Goal: Subscribe to service/newsletter

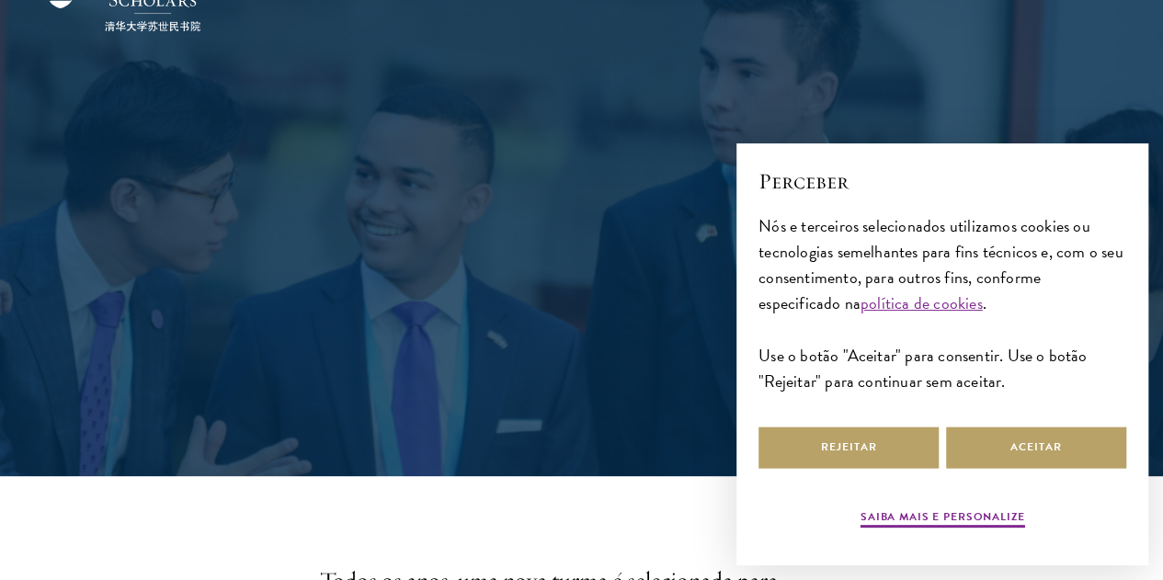
scroll to position [122, 0]
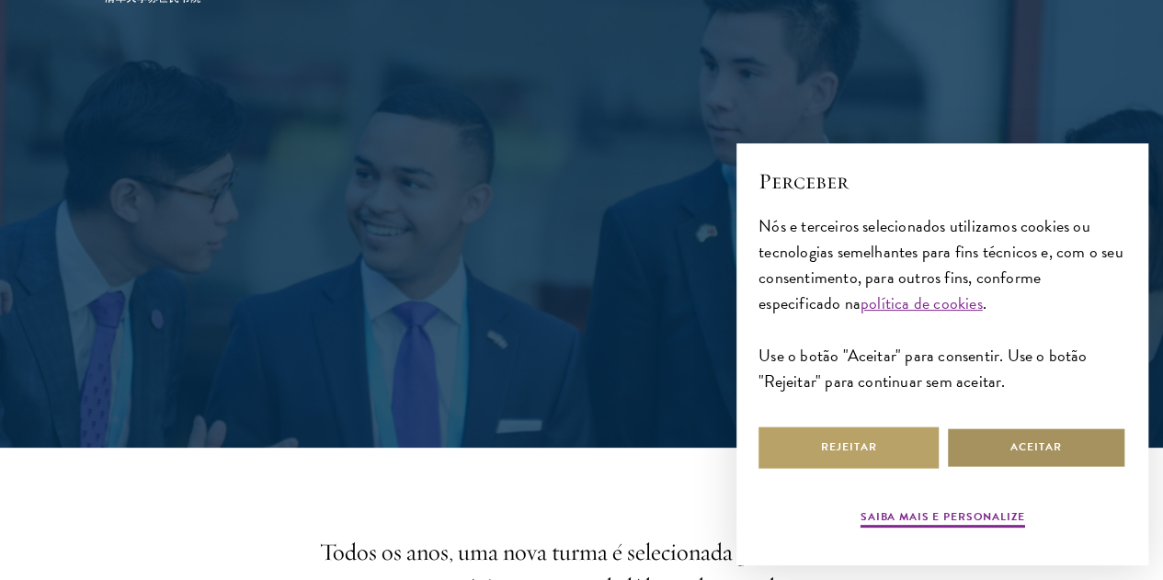
click at [999, 435] on button "Aceitar" at bounding box center [1036, 447] width 180 height 41
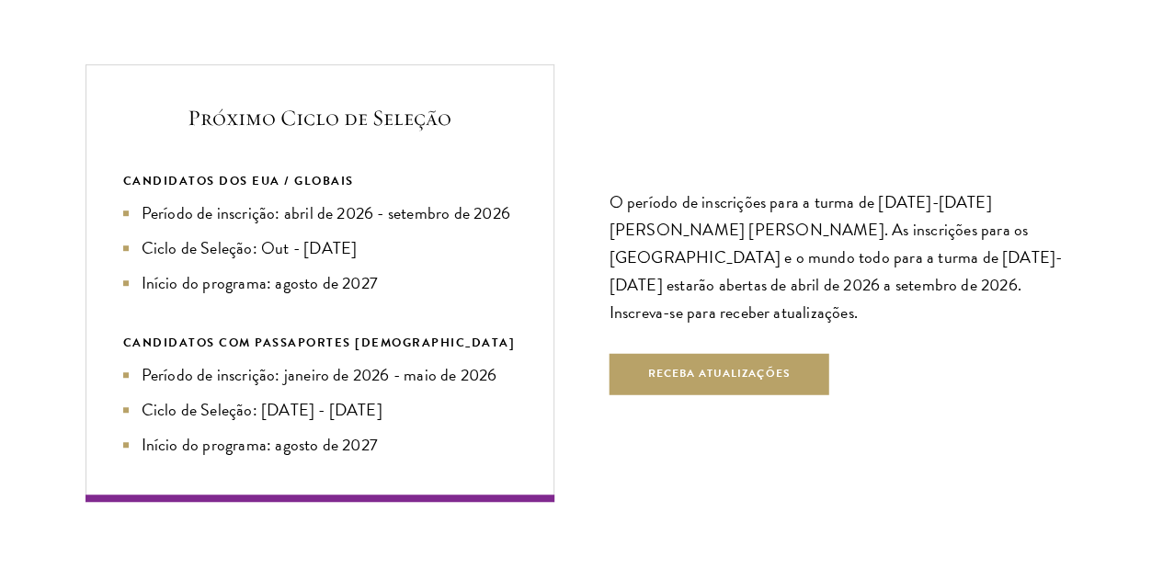
scroll to position [3899, 0]
drag, startPoint x: 999, startPoint y: 435, endPoint x: 596, endPoint y: 310, distance: 422.4
click at [596, 310] on div "Próximo Ciclo de Seleção CANDIDATOS DOS EUA / GLOBAIS Período de inscrição: abr…" at bounding box center [581, 281] width 993 height 437
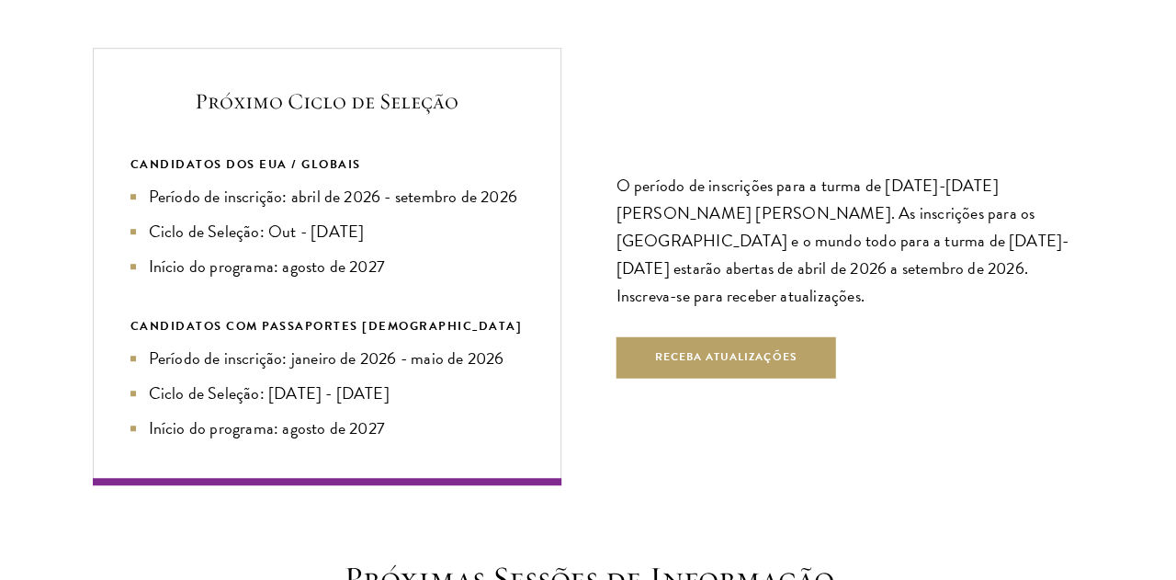
scroll to position [3917, 0]
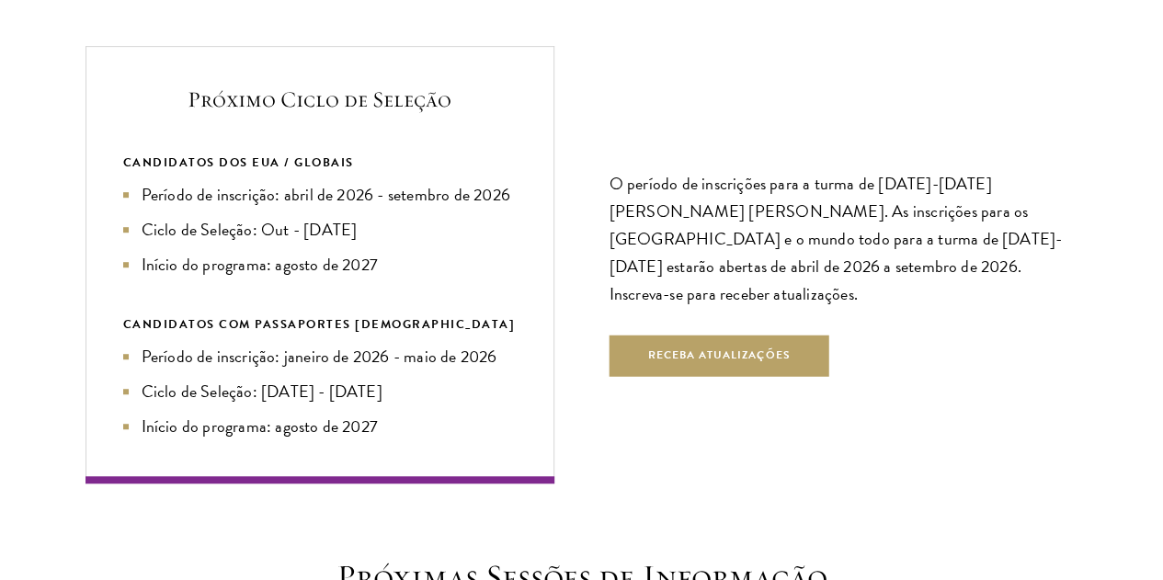
click at [583, 293] on div "Próximo Ciclo de Seleção CANDIDATOS DOS EUA / GLOBAIS Período de inscrição: abr…" at bounding box center [581, 264] width 993 height 437
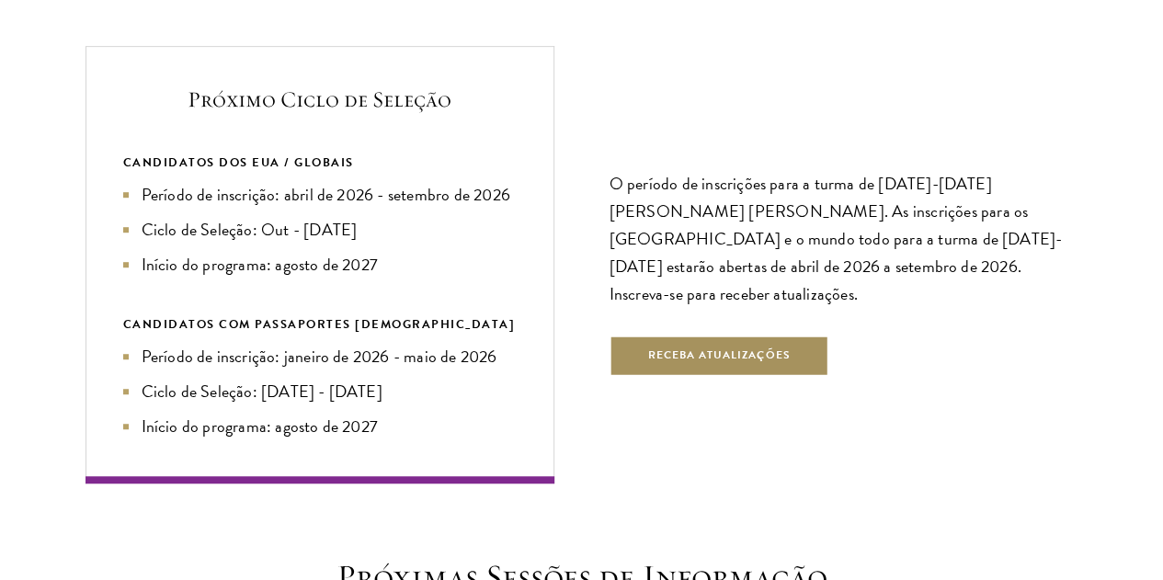
click at [715, 363] on font "Receba atualizações" at bounding box center [719, 354] width 142 height 17
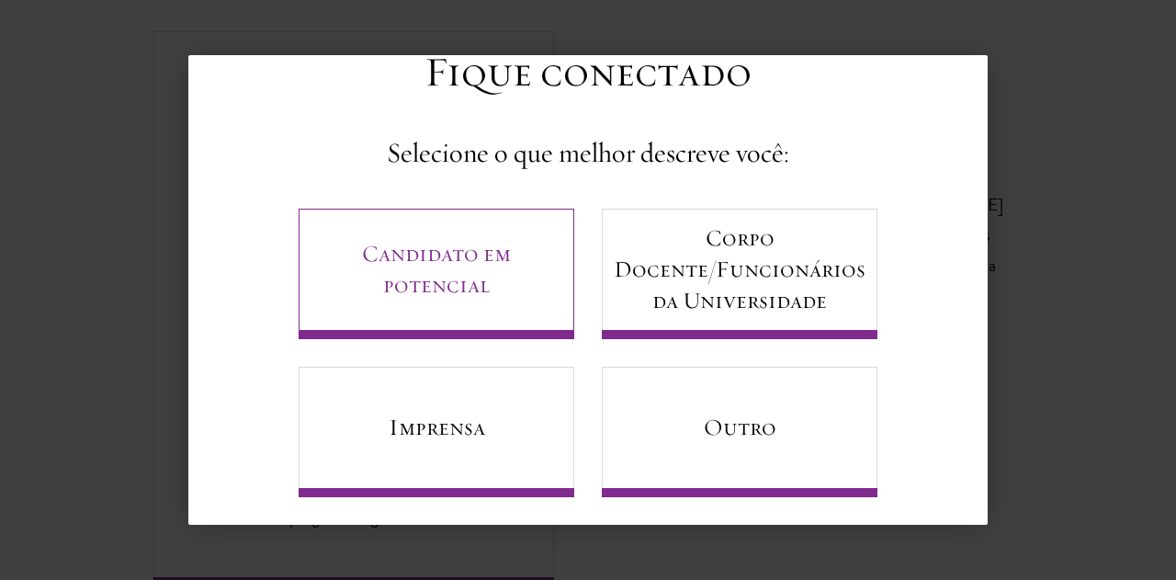
scroll to position [76, 0]
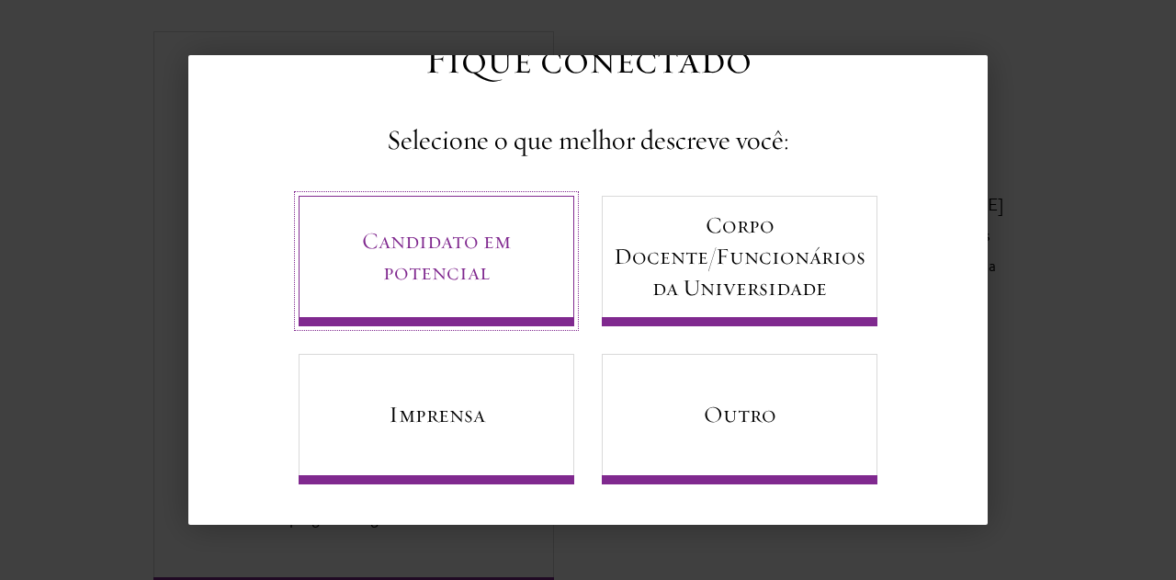
click at [471, 299] on link "Candidato em potencial" at bounding box center [437, 261] width 276 height 130
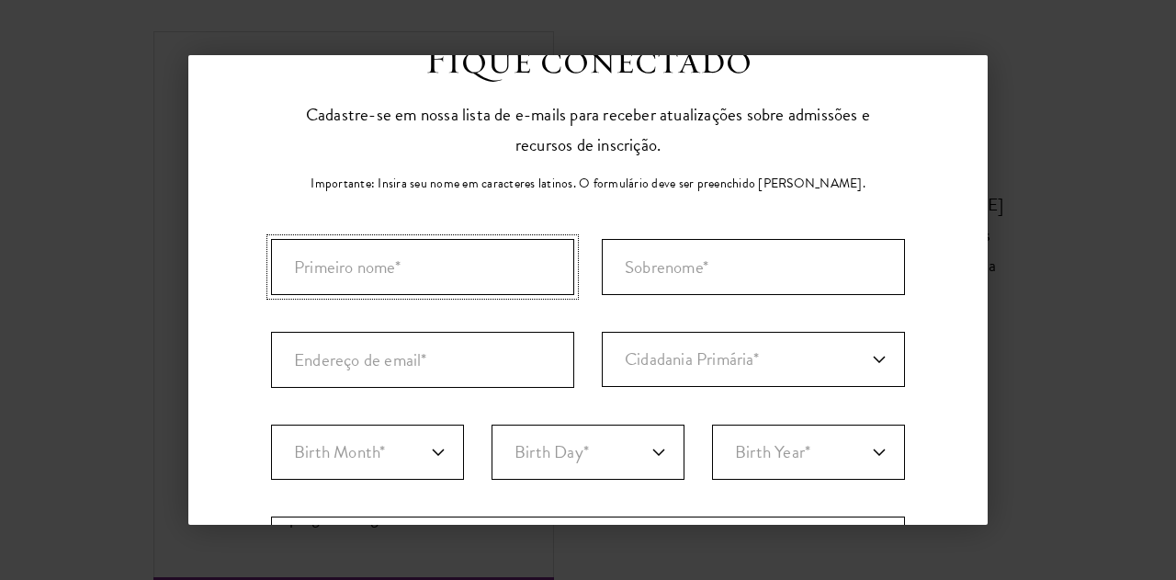
click at [455, 270] on input "Primeiro nome*" at bounding box center [422, 267] width 303 height 56
type input "Glória Benjamim"
type input "André"
type input "gloria.andre799@gmail.com"
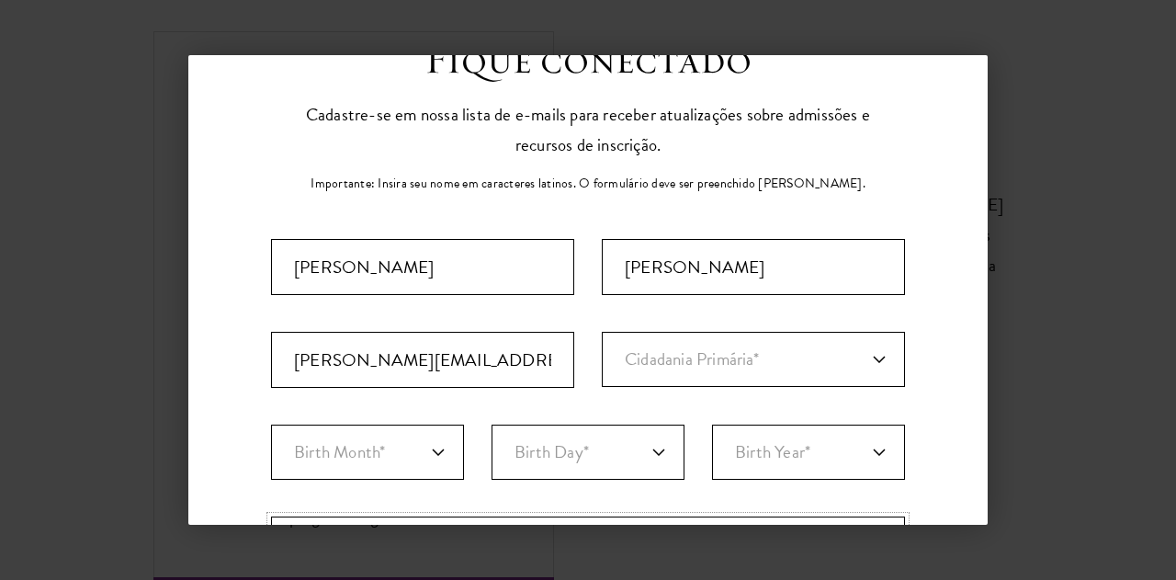
select select "AO"
type input "Luanda"
select select
click at [655, 364] on select "Cidadania Primária* Afeganistão Ilhas Aland Albânia Argélia Andorra Angola Angu…" at bounding box center [753, 359] width 303 height 55
select select "AO"
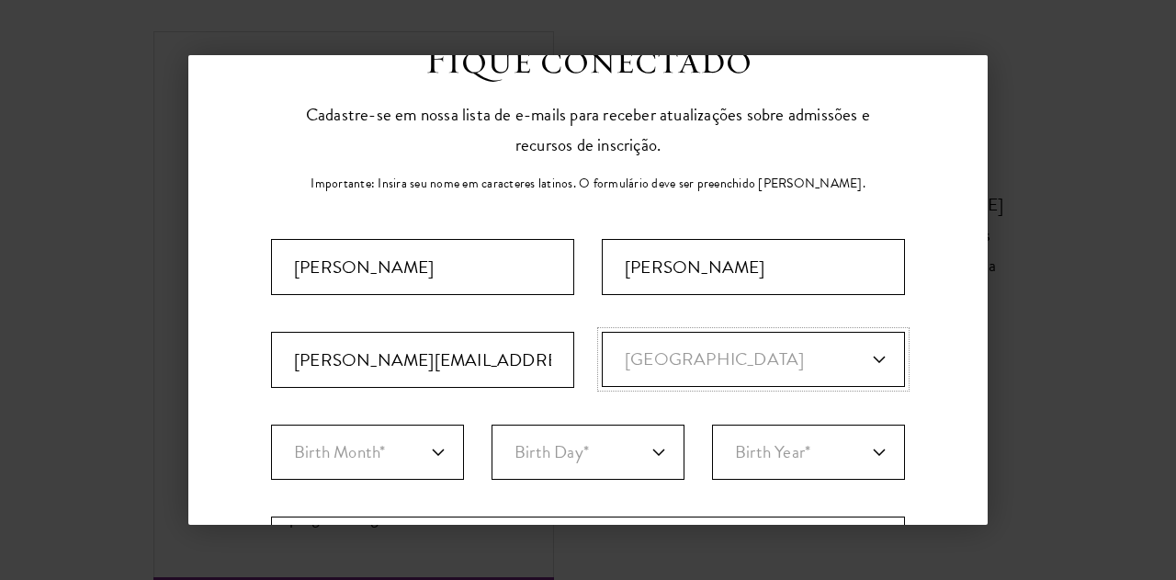
click at [602, 332] on select "Cidadania Primária* Afeganistão Ilhas Aland Albânia Argélia Andorra Angola Angu…" at bounding box center [753, 359] width 303 height 55
click at [419, 466] on select "Birth Month* January February March April May June July August September Octobe…" at bounding box center [367, 452] width 193 height 55
select select "07"
click at [271, 425] on select "Birth Month* January February March April May June July August September Octobe…" at bounding box center [367, 452] width 193 height 55
click at [623, 450] on select "Birth Day* 1 2 3 4 5 6 7 8 9 10 11 12 13 14 15 16 17 18 19 20 21 22 23 24 25 26…" at bounding box center [588, 452] width 193 height 55
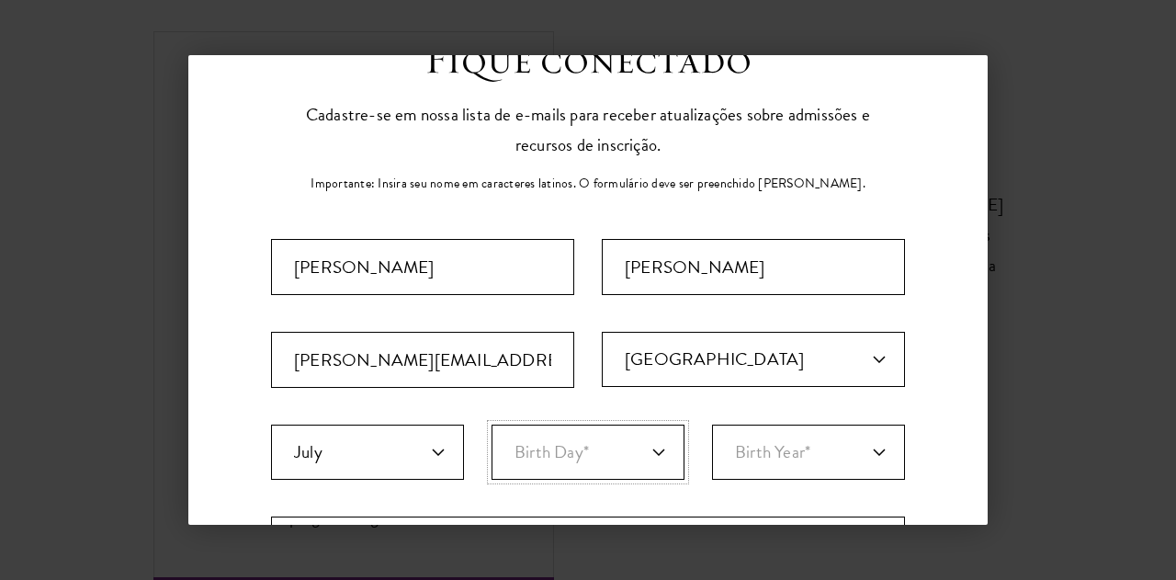
select select "18"
click at [492, 425] on select "Birth Day* 1 2 3 4 5 6 7 8 9 10 11 12 13 14 15 16 17 18 19 20 21 22 23 24 25 26…" at bounding box center [588, 452] width 193 height 55
click at [800, 468] on select "Birth Year* 2025 2024 2023 2022 2021 2020 2019 2018 2017 2016 2015 2014 2013 20…" at bounding box center [808, 452] width 193 height 55
select select "1999"
click at [712, 425] on select "Birth Year* 2025 2024 2023 2022 2021 2020 2019 2018 2017 2016 2015 2014 2013 20…" at bounding box center [808, 452] width 193 height 55
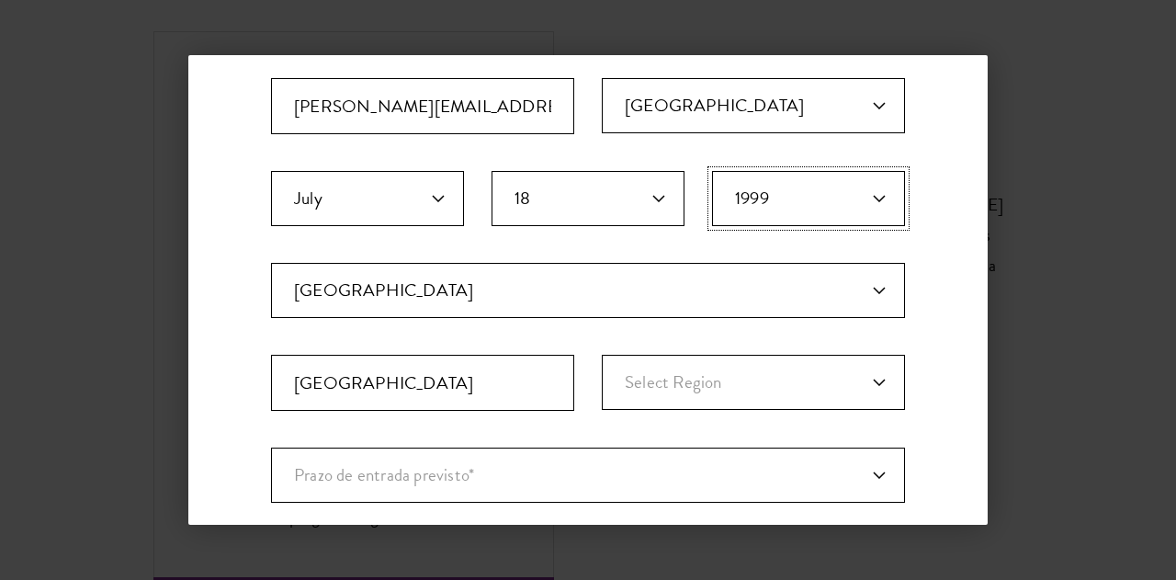
scroll to position [335, 0]
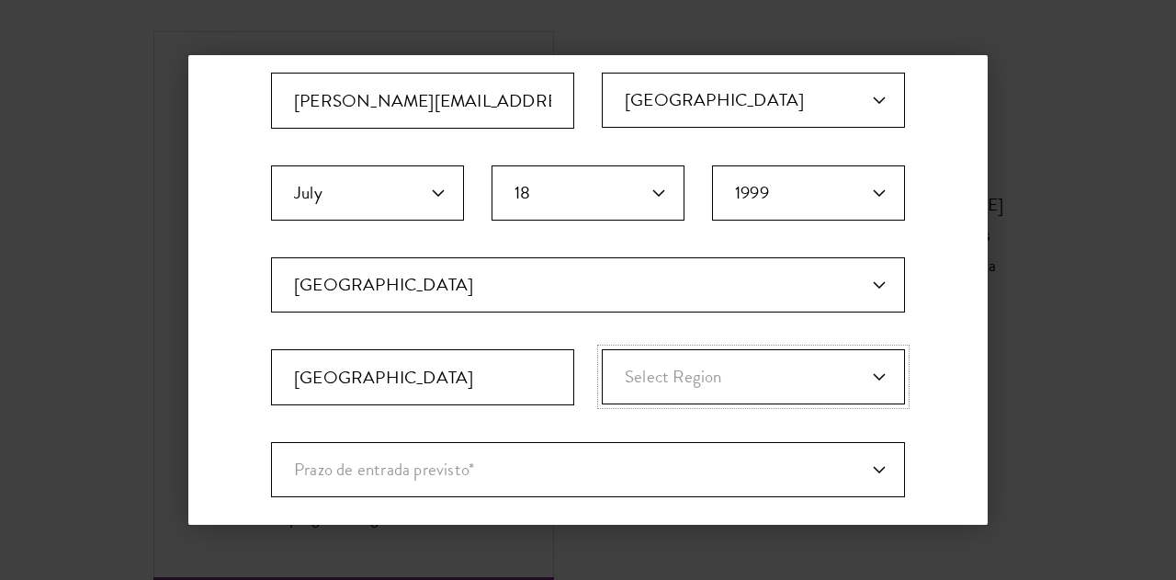
click at [740, 397] on select "Select Region Bengo Benguela Bie Cabinda Cuando Cubango Cuanza Norte Cuanza Sul…" at bounding box center [753, 376] width 303 height 55
select select "Luanda"
click at [602, 349] on select "Select Region Bengo Benguela Bie Cabinda Cuando Cubango Cuanza Norte Cuanza Sul…" at bounding box center [753, 376] width 303 height 55
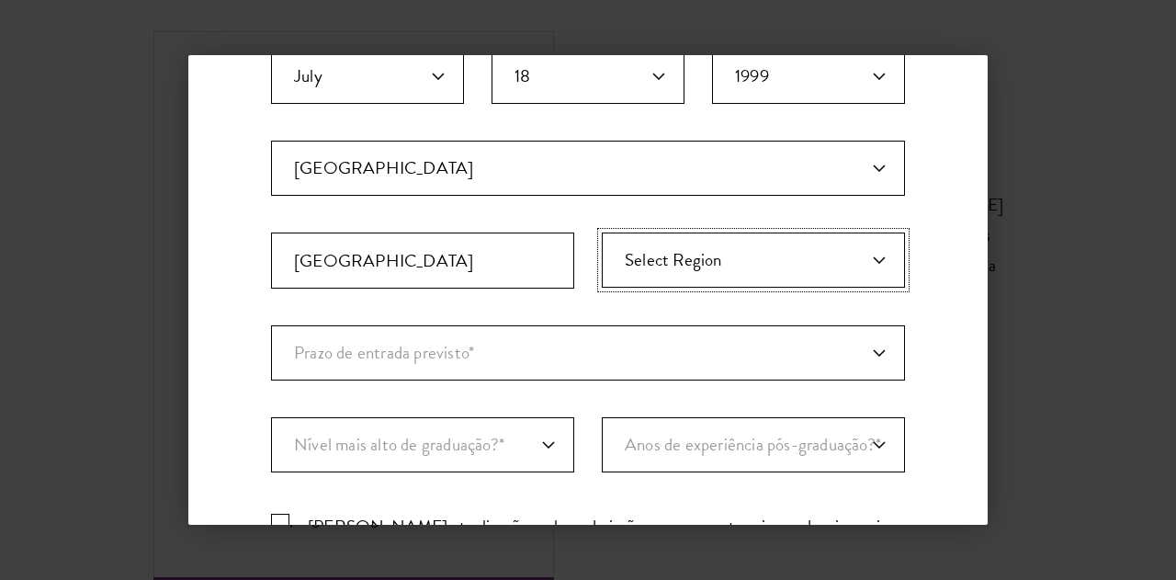
scroll to position [486, 0]
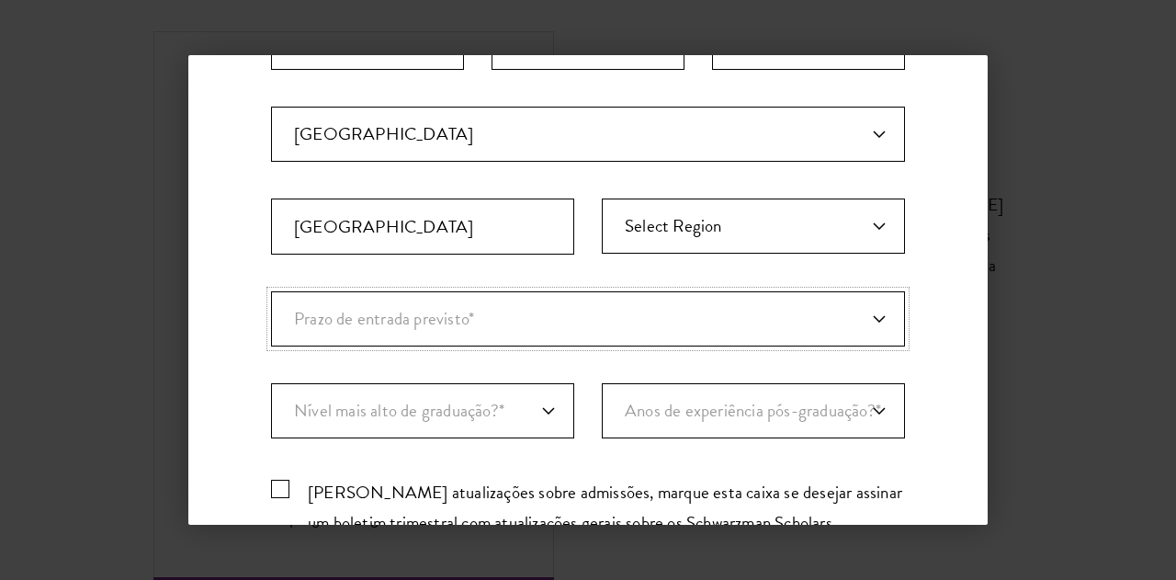
click at [686, 303] on select "Prazo de entrada previsto* Apenas explorando" at bounding box center [588, 318] width 634 height 55
select select "a6790467-ebe7-4045-a56a-66c1cae98076"
click at [271, 291] on select "Prazo de entrada previsto* Apenas explorando" at bounding box center [588, 318] width 634 height 55
click at [538, 413] on select "Nível mais alto de graduação?* Doutorado Bacharel Mestrado Atual aluno de gradu…" at bounding box center [422, 410] width 303 height 55
select select "baef124f-e103-44b1-8ca6-5d0669438e44"
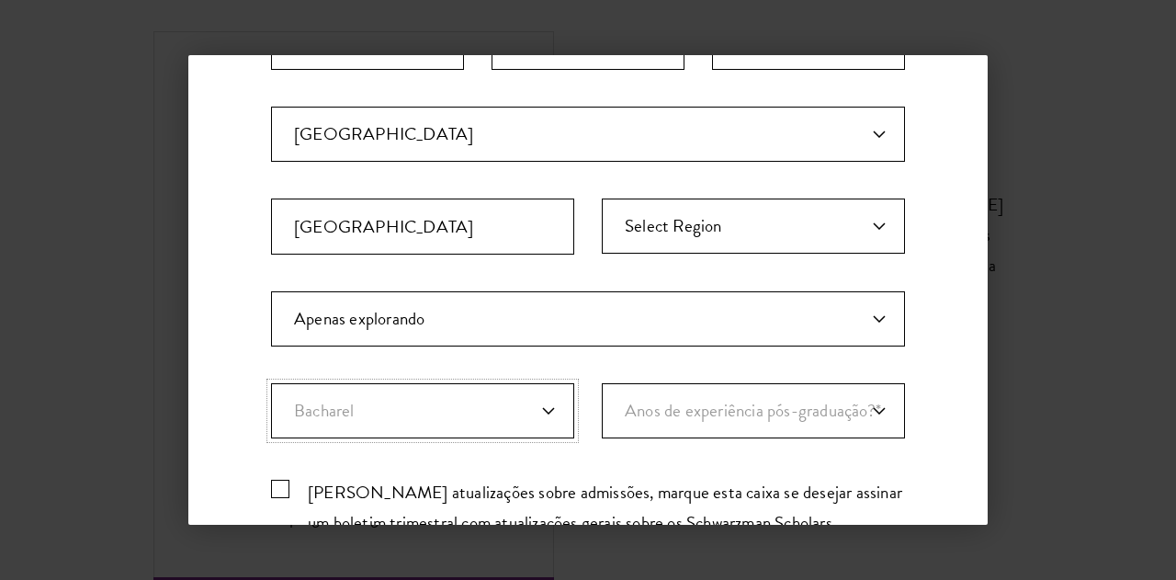
click at [271, 383] on select "Nível mais alto de graduação?* Doutorado Bacharel Mestrado Atual aluno de gradu…" at bounding box center [422, 410] width 303 height 55
click at [755, 409] on select "Anos de experiência pós-graduação?* 1 2 3 4 5 6 7 8 9 10" at bounding box center [753, 410] width 303 height 55
click at [949, 374] on div "Fique conectado Selecione o que melhor descreve você: Candidato em potencial Co…" at bounding box center [588, 164] width 800 height 1081
click at [546, 396] on select "Nível mais alto de graduação?* Doutorado Bacharel Mestrado Atual aluno de gradu…" at bounding box center [422, 410] width 303 height 55
click at [271, 383] on select "Nível mais alto de graduação?* Doutorado Bacharel Mestrado Atual aluno de gradu…" at bounding box center [422, 410] width 303 height 55
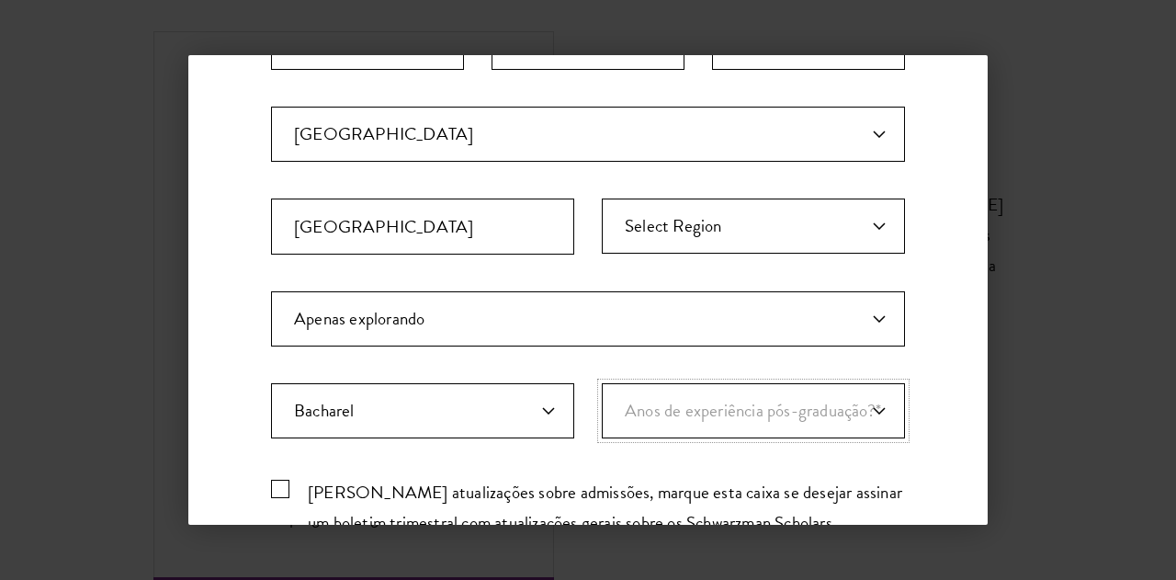
click at [708, 405] on select "Anos de experiência pós-graduação?* 1 2 3 4 5 6 7 8 9 10" at bounding box center [753, 410] width 303 height 55
select select "1"
click at [602, 383] on select "Anos de experiência pós-graduação?* 1 2 3 4 5 6 7 8 9 10" at bounding box center [753, 410] width 303 height 55
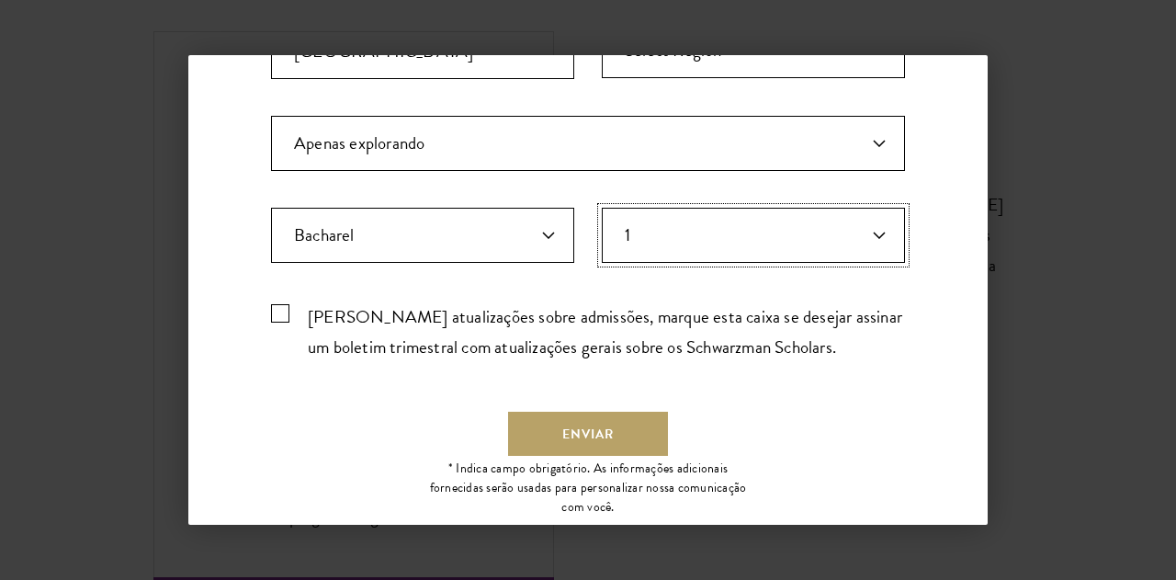
scroll to position [663, 0]
click at [686, 216] on select "Anos de experiência pós-graduação?* 1 2 3 4 5 6 7 8 9 10" at bounding box center [753, 234] width 303 height 55
click at [602, 207] on select "Anos de experiência pós-graduação?* 1 2 3 4 5 6 7 8 9 10" at bounding box center [753, 234] width 303 height 55
click at [296, 302] on label "Além das atualizações sobre admissões, marque esta caixa se desejar assinar um …" at bounding box center [588, 329] width 634 height 61
click at [296, 302] on input "Além das atualizações sobre admissões, marque esta caixa se desejar assinar um …" at bounding box center [588, 305] width 634 height 12
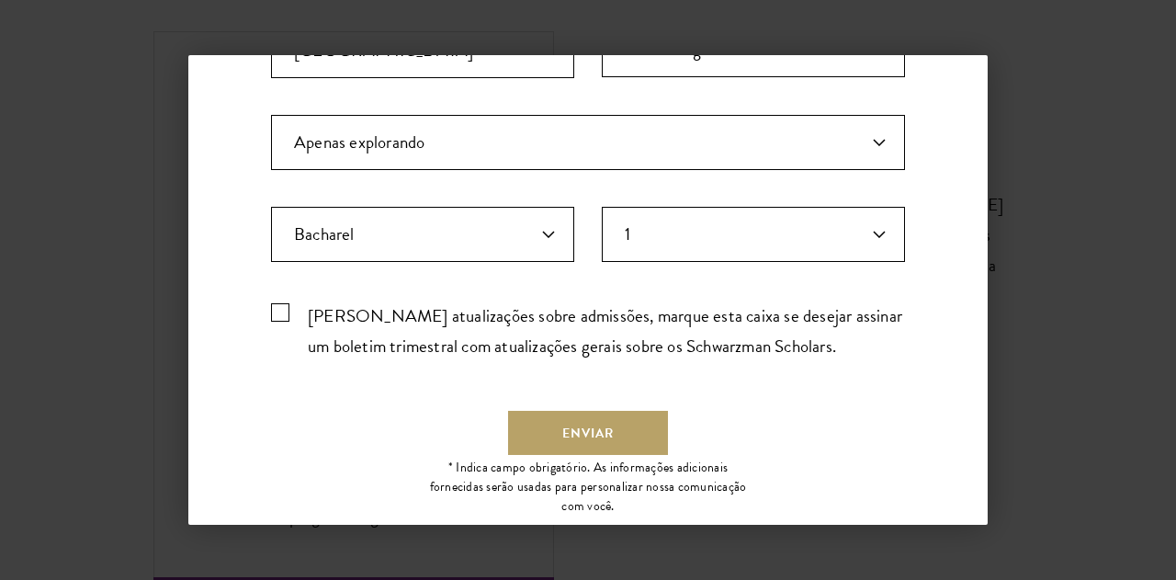
checkbox input "true"
click at [562, 424] on font "Enviar" at bounding box center [587, 433] width 51 height 19
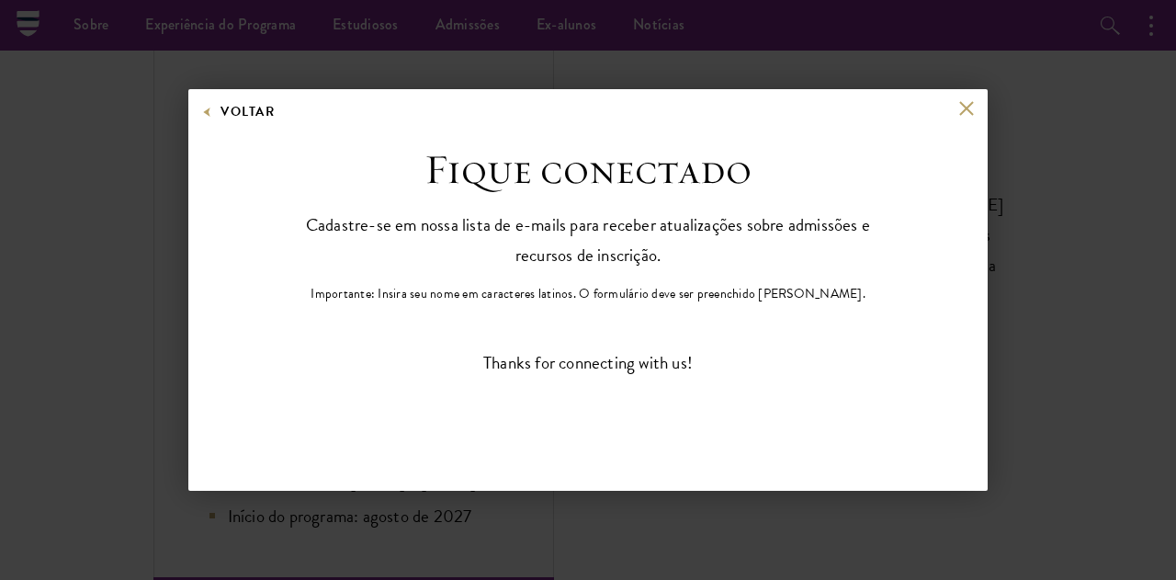
scroll to position [0, 0]
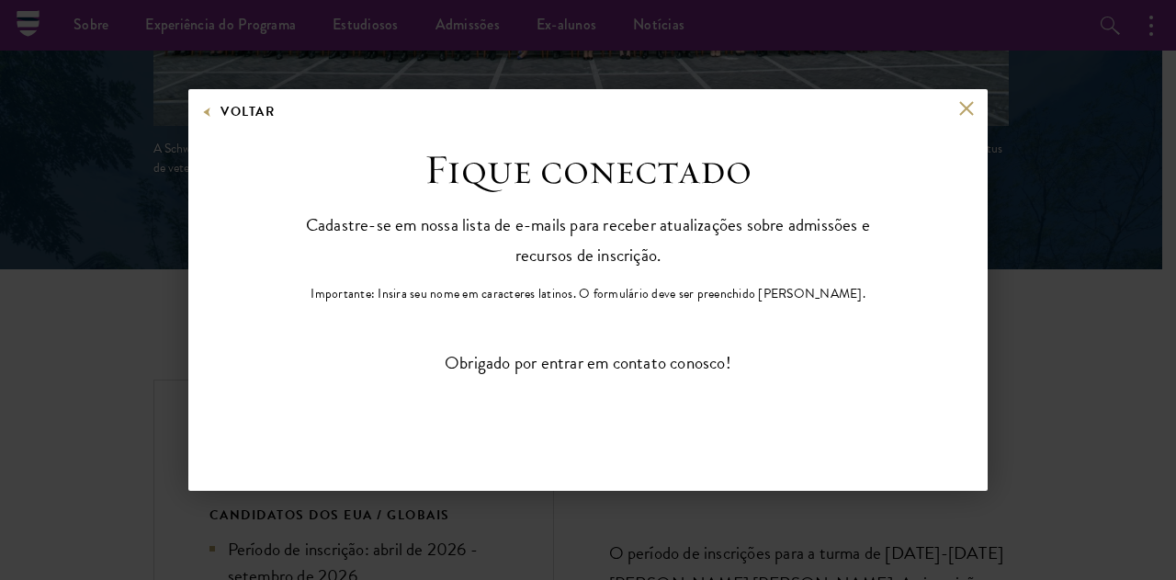
click at [971, 116] on div "Voltar" at bounding box center [588, 122] width 800 height 44
click at [957, 113] on div "Voltar" at bounding box center [588, 122] width 800 height 44
click at [965, 105] on button at bounding box center [967, 108] width 16 height 16
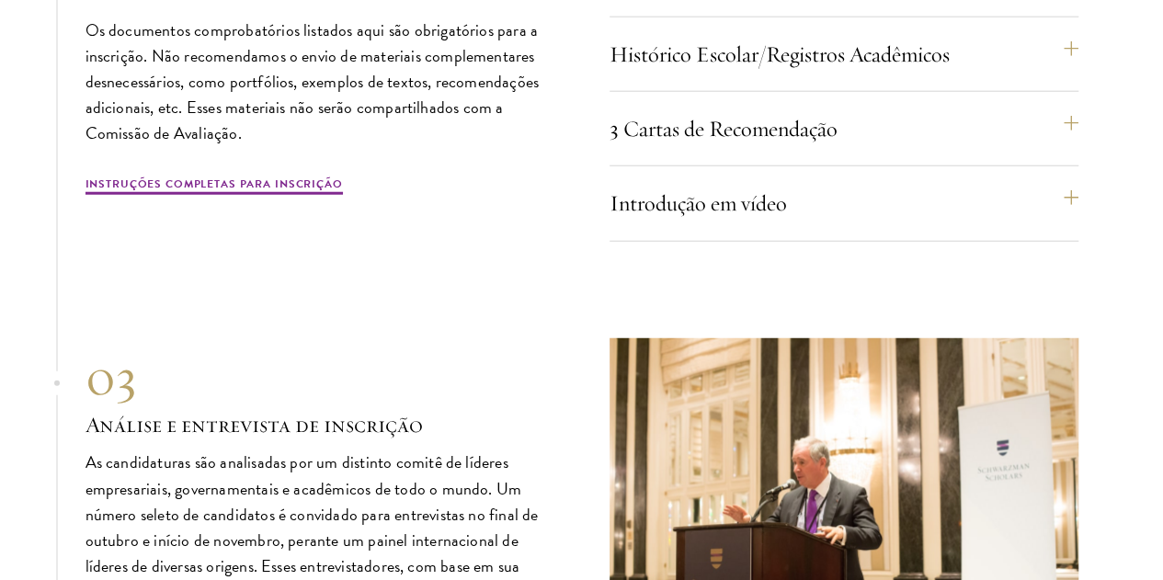
scroll to position [5815, 0]
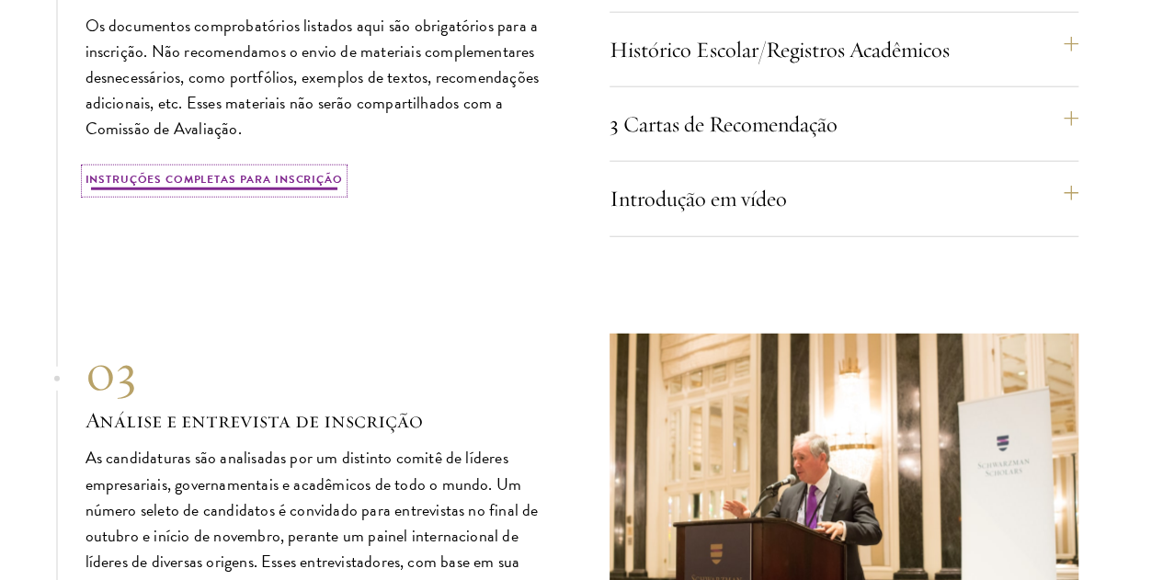
click at [278, 187] on font "Instruções completas para inscrição" at bounding box center [213, 179] width 257 height 17
